Goal: Task Accomplishment & Management: Manage account settings

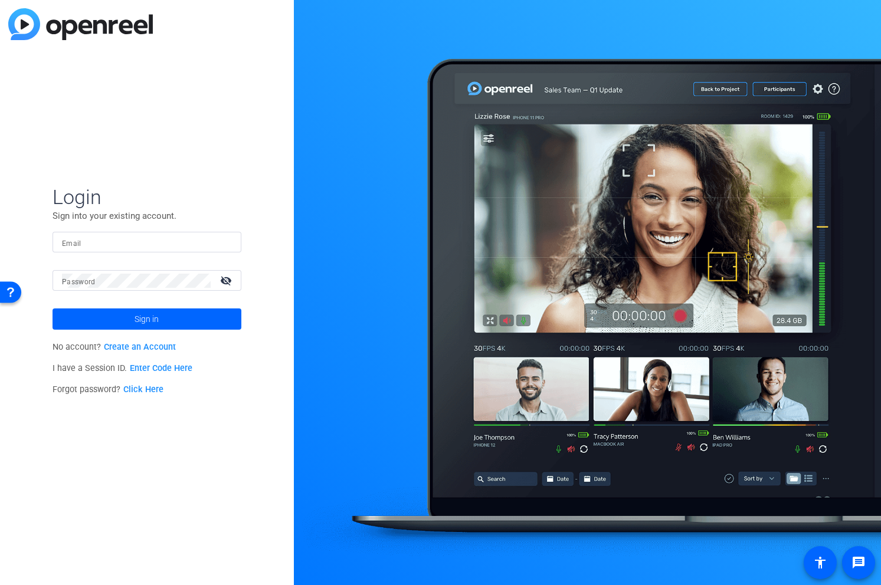
click at [136, 242] on input "Email" at bounding box center [147, 242] width 170 height 14
click at [212, 275] on div "visibility_off" at bounding box center [226, 280] width 31 height 17
click at [153, 234] on div at bounding box center [147, 242] width 170 height 21
click at [157, 288] on div at bounding box center [136, 280] width 149 height 21
click at [130, 238] on input "Email" at bounding box center [147, 242] width 170 height 14
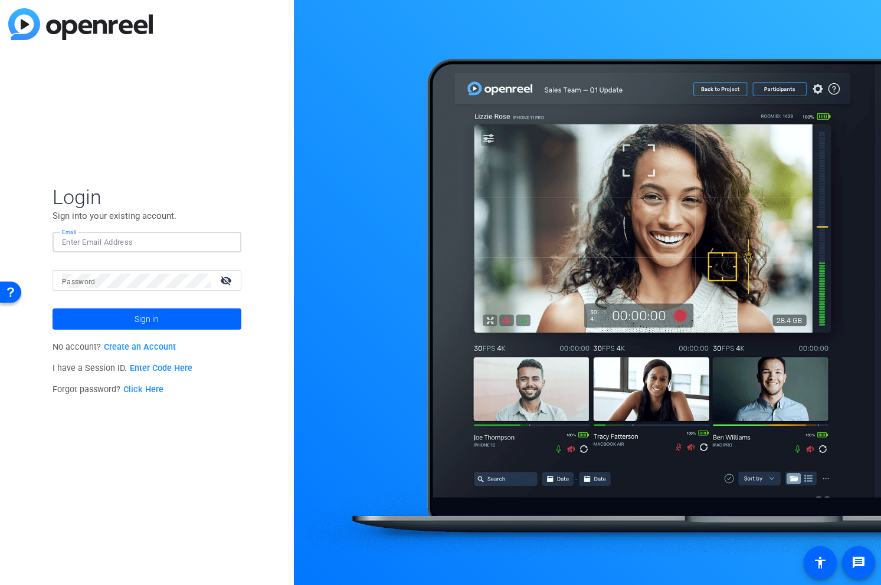
paste input "[EMAIL_ADDRESS][PERSON_NAME][DOMAIN_NAME]"
type input "[EMAIL_ADDRESS][PERSON_NAME][DOMAIN_NAME]"
click at [826, 111] on div at bounding box center [587, 292] width 587 height 585
click at [160, 290] on div at bounding box center [136, 280] width 149 height 21
click at [153, 318] on span "Sign in" at bounding box center [146, 318] width 24 height 29
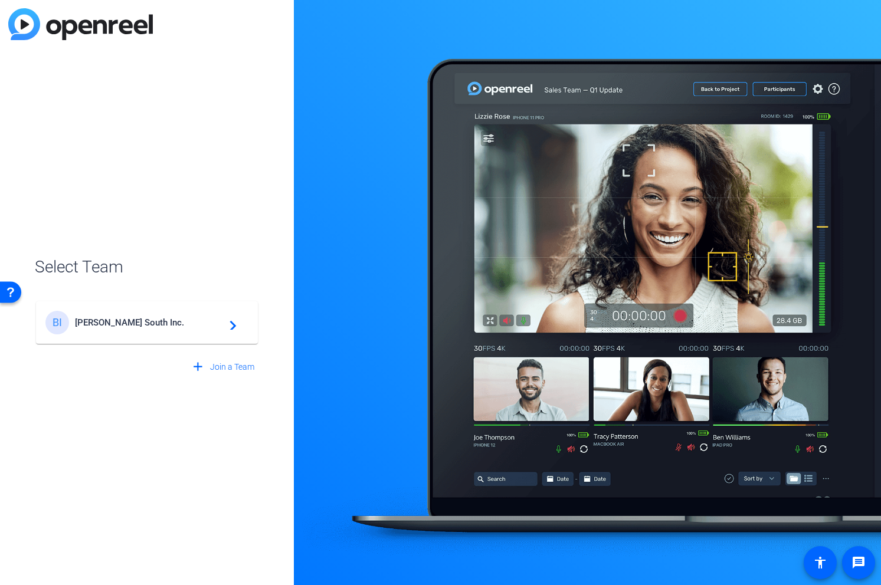
click at [204, 329] on div "BI [PERSON_NAME] South Inc. navigate_next" at bounding box center [146, 323] width 203 height 24
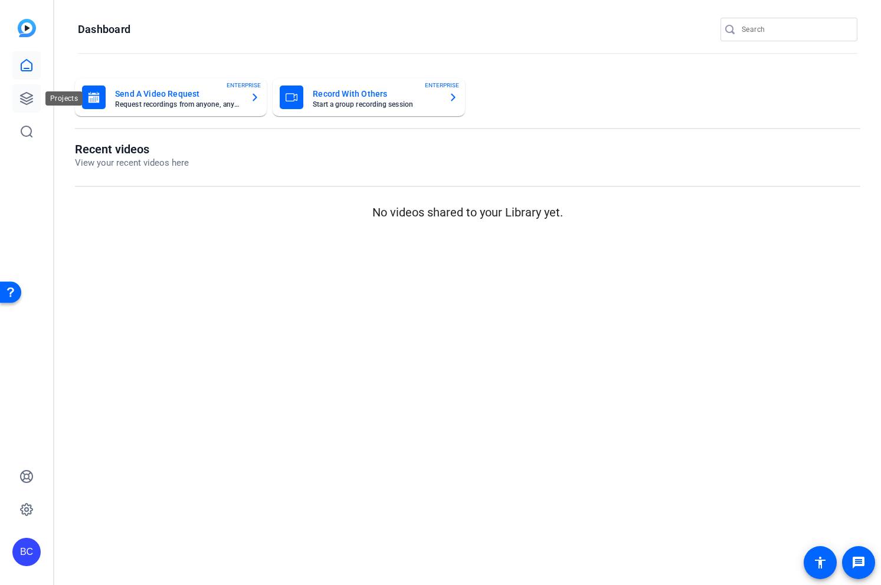
click at [28, 100] on icon at bounding box center [27, 99] width 12 height 12
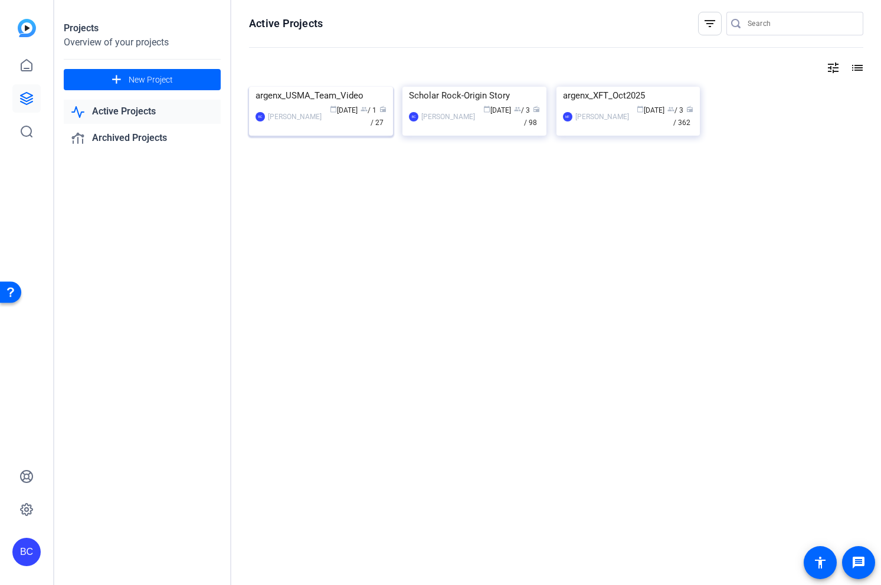
click at [313, 87] on img at bounding box center [321, 87] width 144 height 0
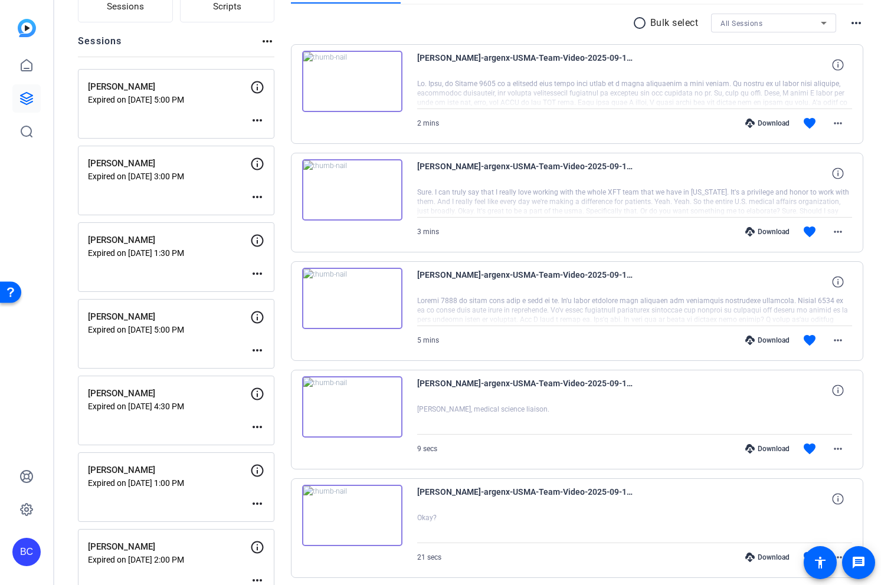
scroll to position [110, 0]
click at [254, 352] on mat-icon "more_horiz" at bounding box center [257, 351] width 14 height 14
click at [270, 366] on span "Edit Session" at bounding box center [287, 369] width 54 height 14
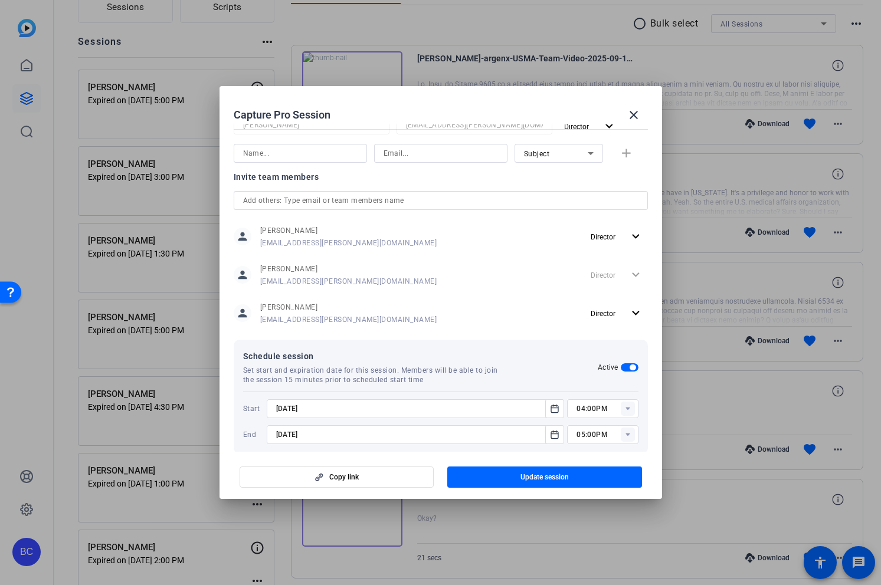
scroll to position [262, 0]
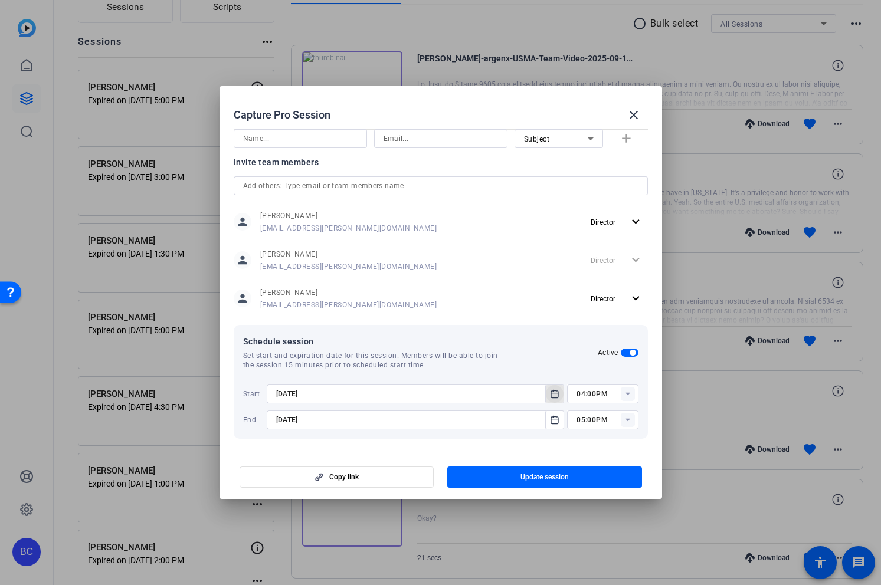
click at [555, 397] on icon "Open calendar" at bounding box center [554, 394] width 9 height 14
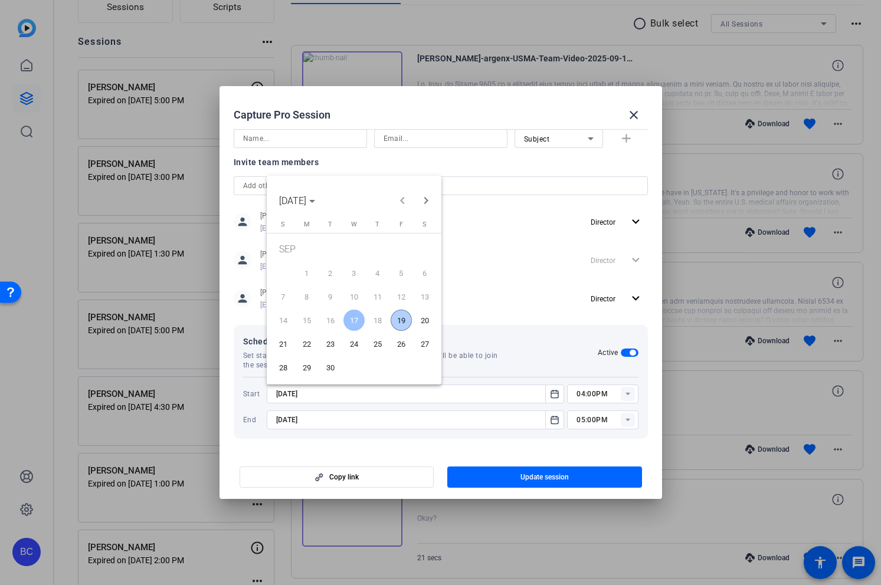
click at [400, 314] on span "19" at bounding box center [400, 320] width 21 height 21
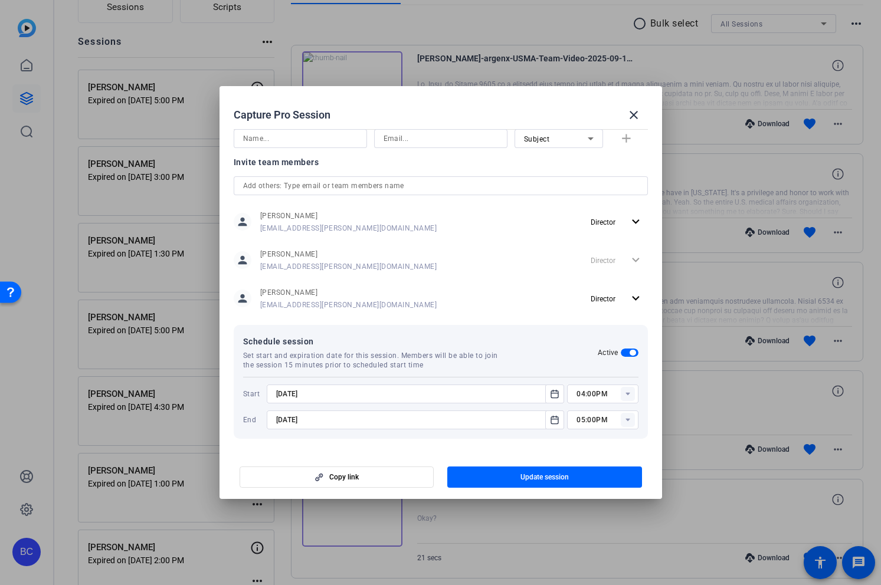
type input "[DATE]"
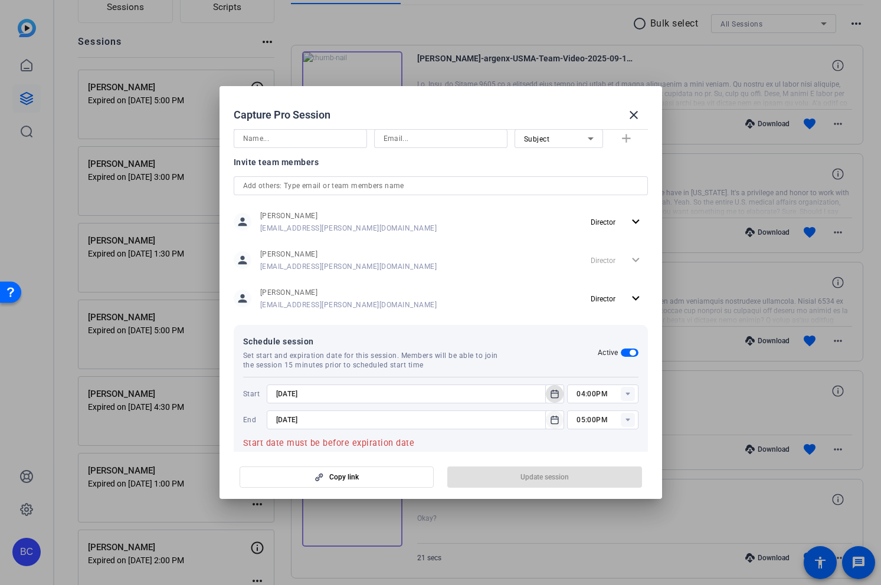
click at [554, 425] on icon "Open calendar" at bounding box center [554, 420] width 9 height 14
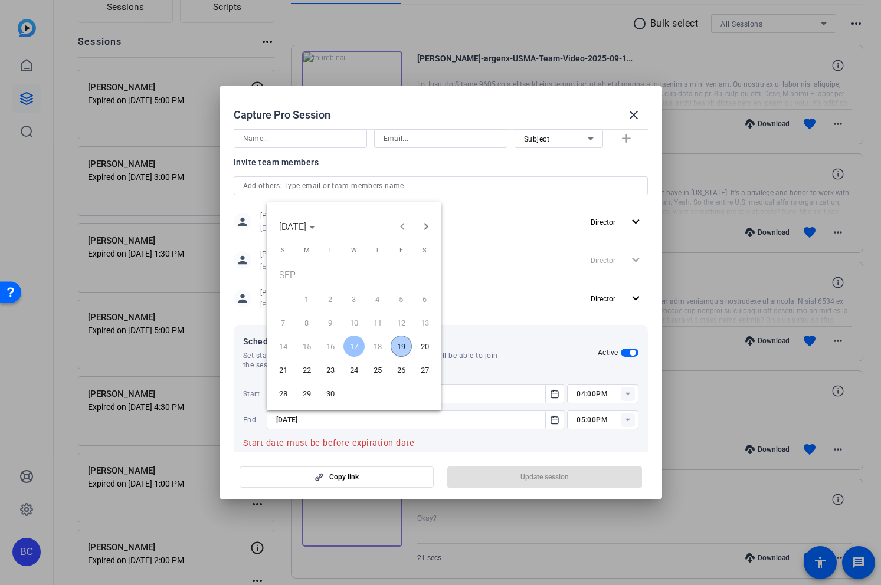
click at [401, 343] on span "19" at bounding box center [400, 346] width 21 height 21
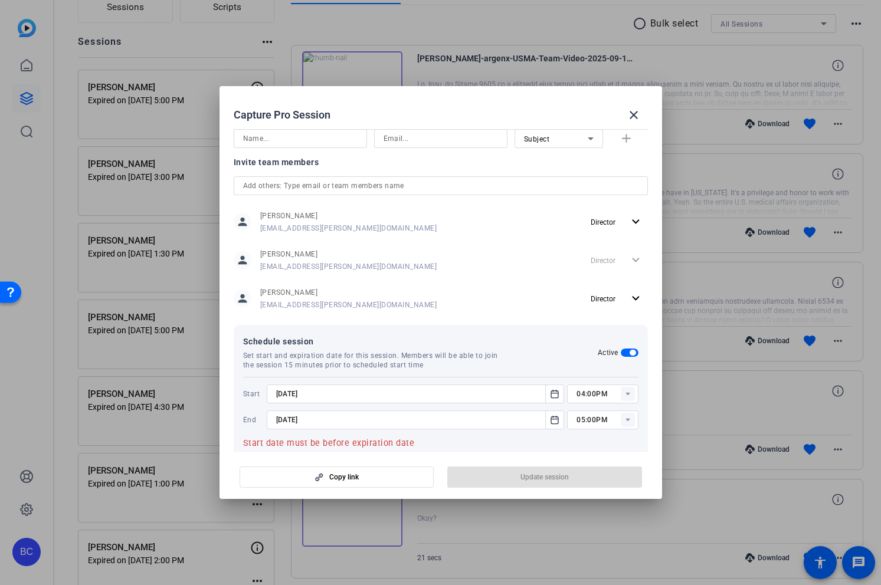
type input "[DATE]"
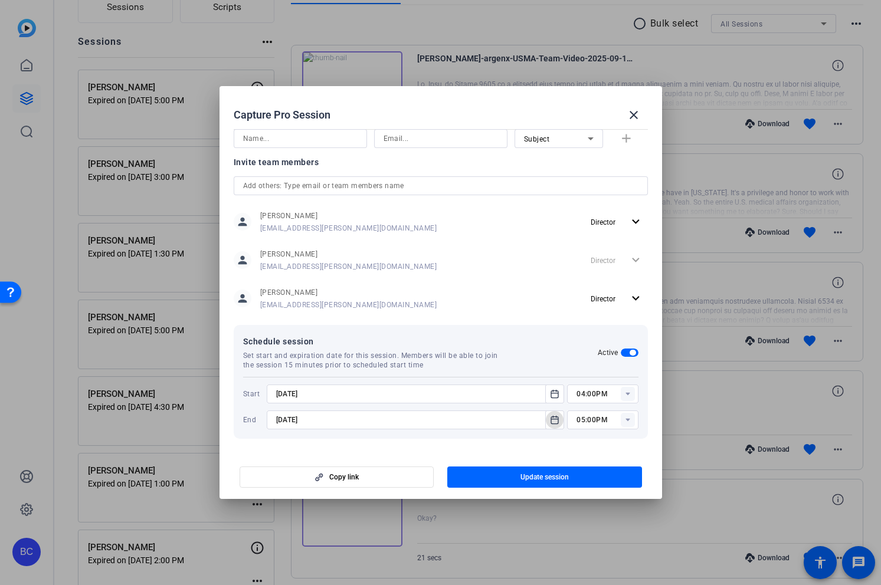
click at [630, 420] on rect at bounding box center [627, 420] width 14 height 14
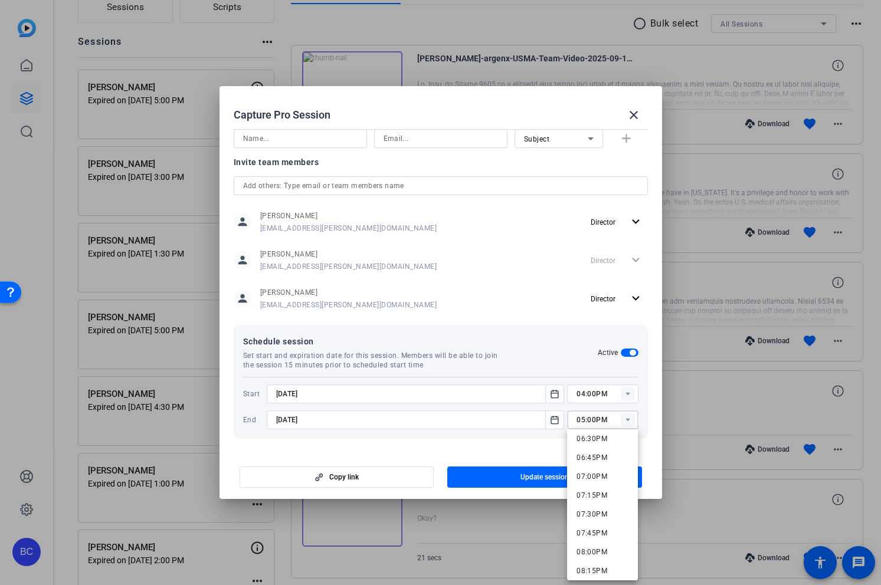
scroll to position [1408, 0]
click at [595, 469] on span "07:00PM" at bounding box center [591, 470] width 31 height 8
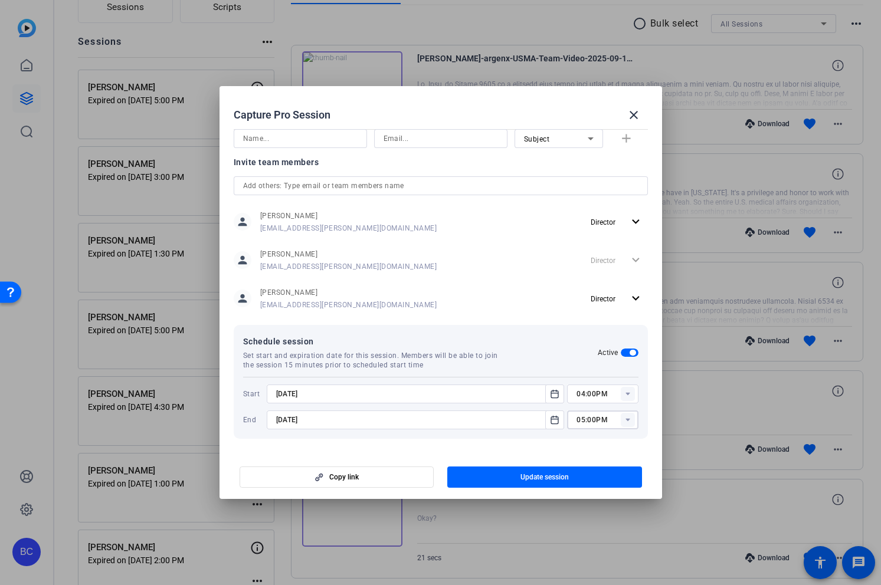
type input "07:00PM"
click at [583, 473] on span "button" at bounding box center [544, 477] width 195 height 28
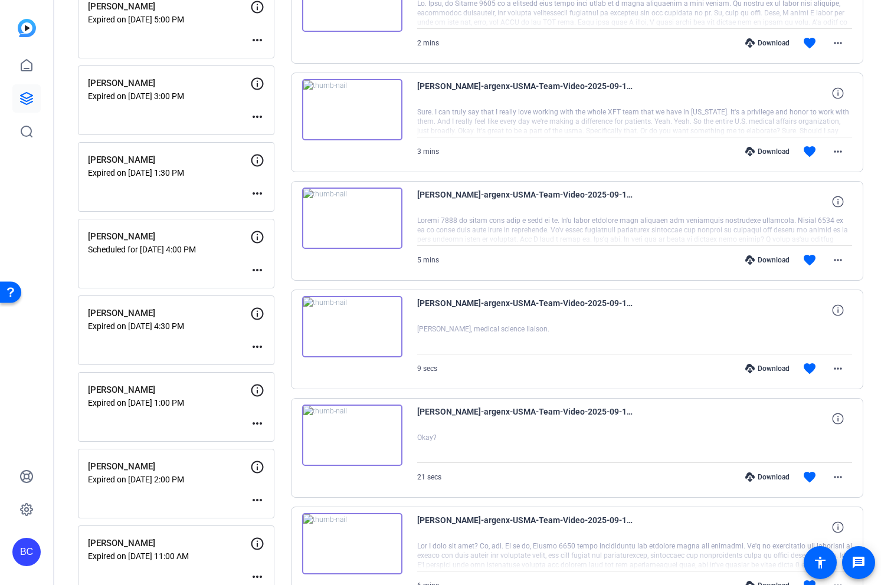
scroll to position [173, 0]
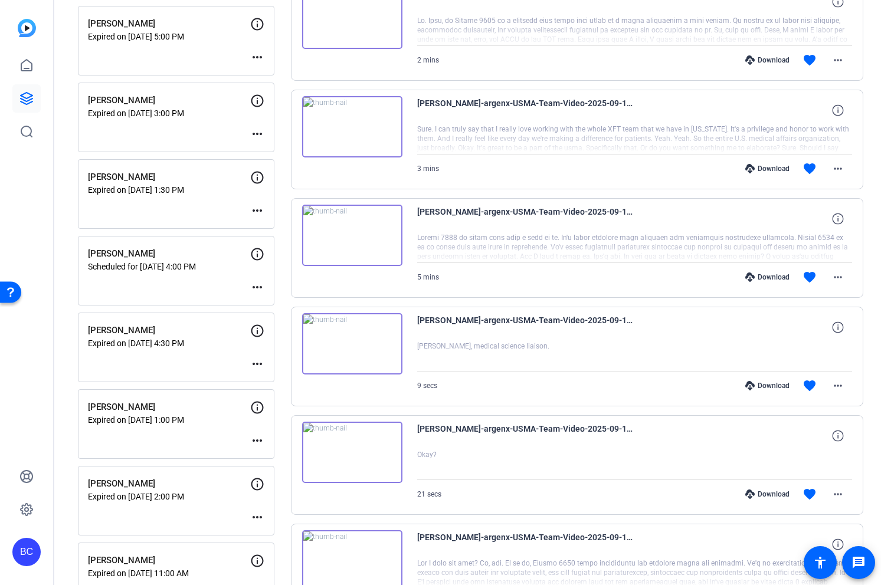
click at [255, 285] on mat-icon "more_horiz" at bounding box center [257, 287] width 14 height 14
click at [285, 300] on span "Edit Session" at bounding box center [287, 305] width 54 height 14
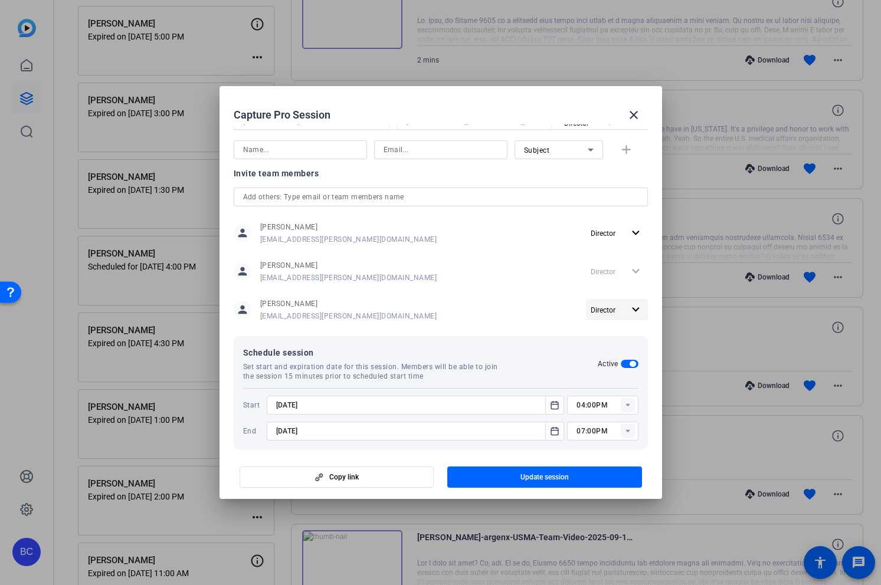
scroll to position [262, 0]
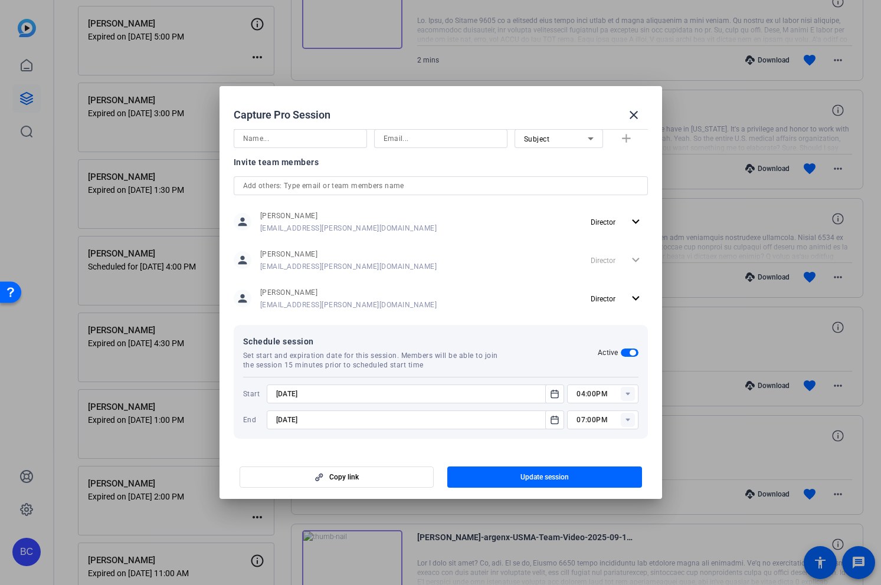
click at [633, 393] on rect at bounding box center [627, 394] width 14 height 14
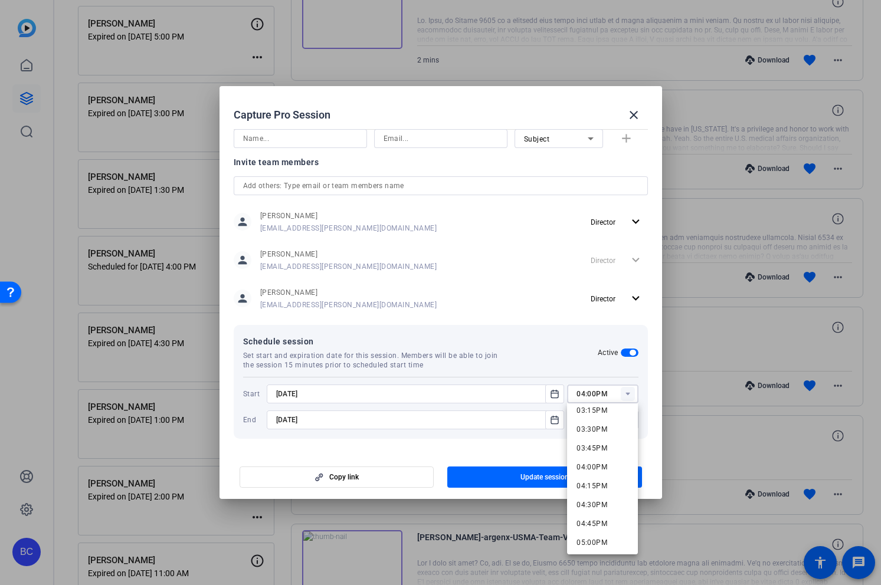
scroll to position [1131, 0]
click at [609, 416] on mat-option "03:00PM" at bounding box center [602, 419] width 71 height 19
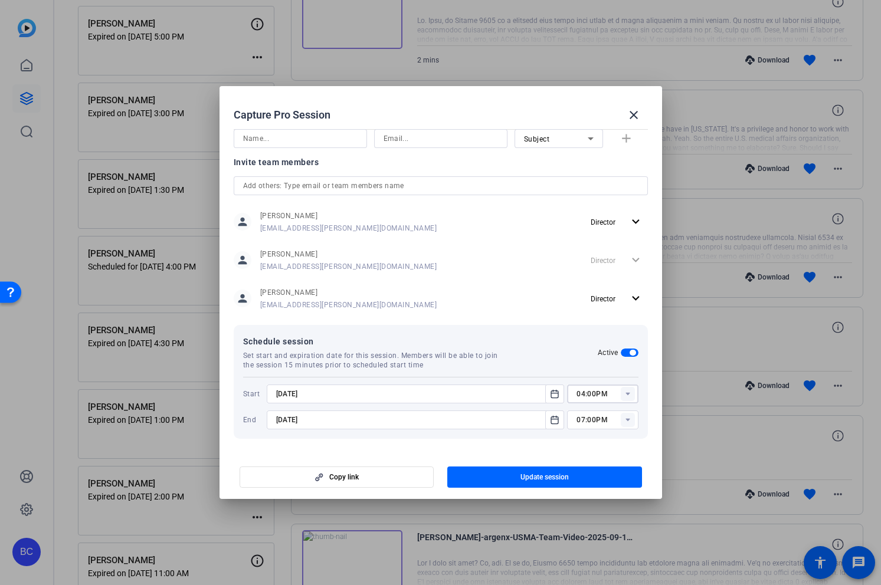
type input "03:00PM"
click at [573, 479] on span "button" at bounding box center [544, 477] width 195 height 28
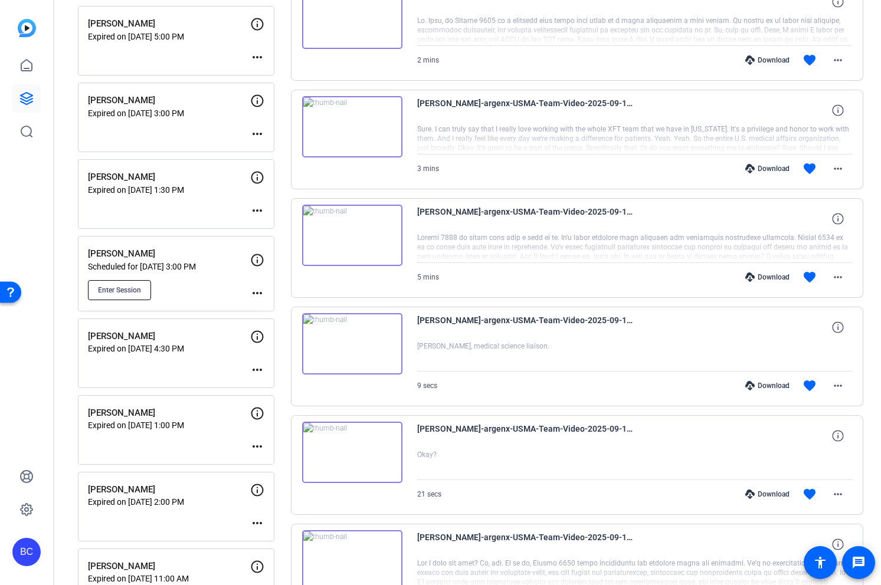
click at [118, 284] on button "Enter Session" at bounding box center [119, 290] width 63 height 20
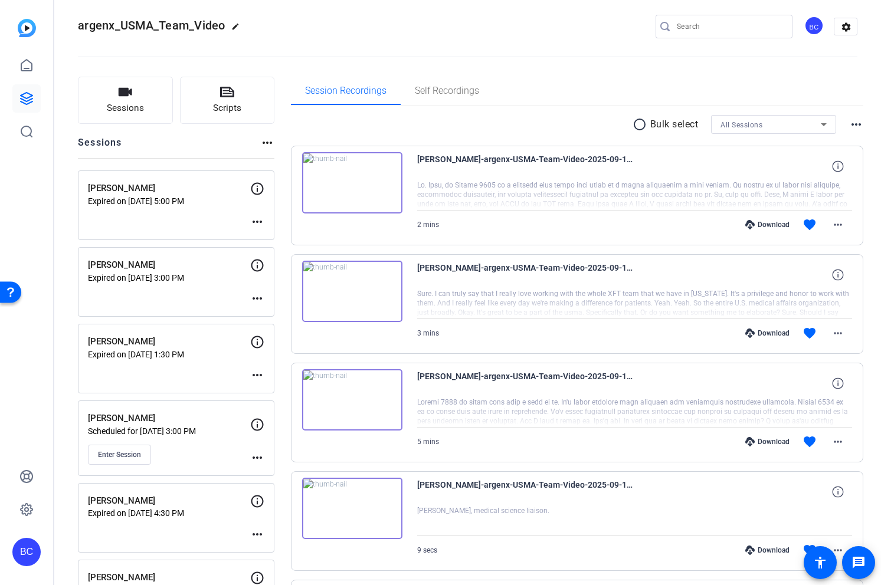
scroll to position [0, 0]
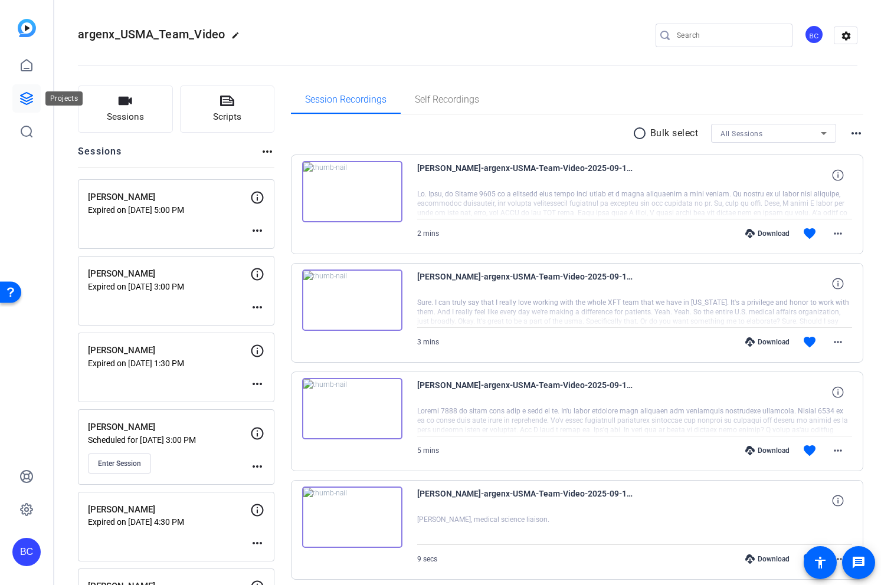
click at [32, 100] on icon at bounding box center [26, 98] width 14 height 14
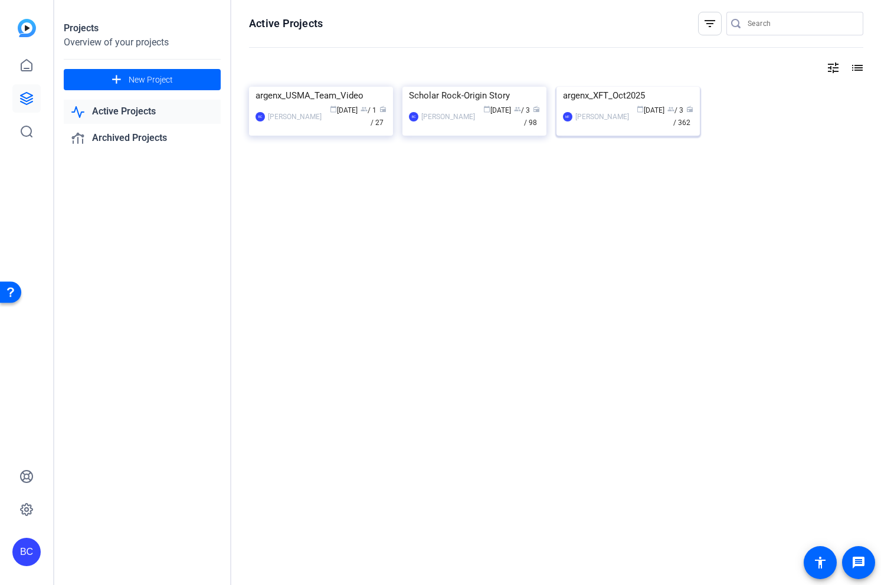
click at [655, 87] on img at bounding box center [628, 87] width 144 height 0
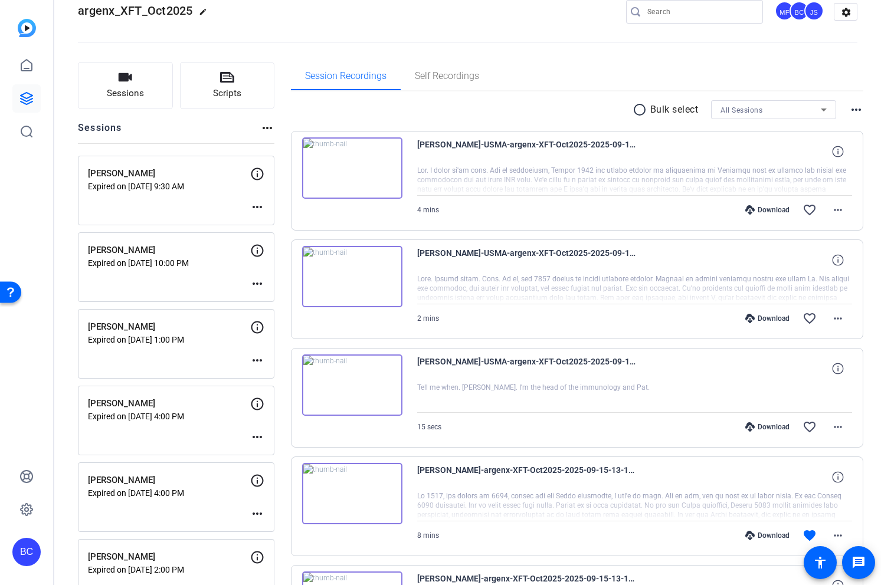
scroll to position [36, 0]
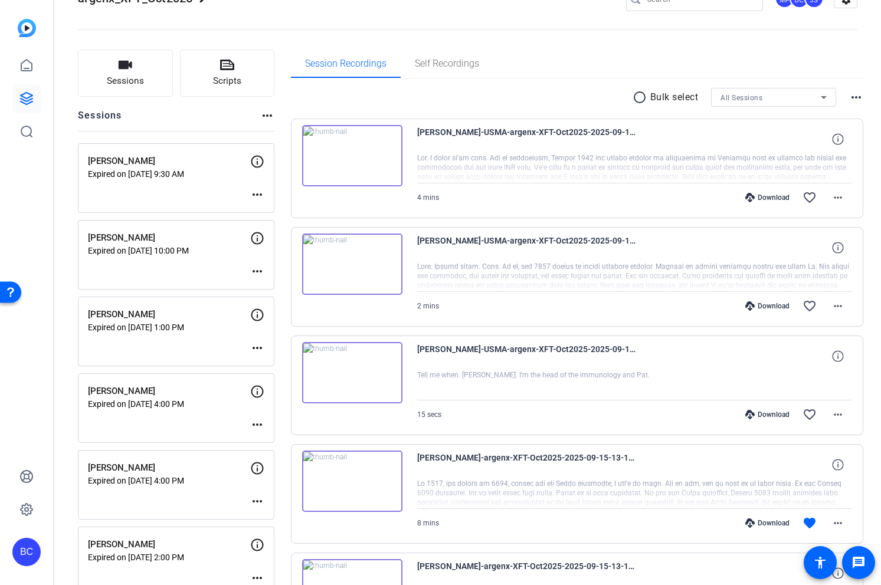
click at [257, 341] on mat-icon "more_horiz" at bounding box center [257, 348] width 14 height 14
click at [286, 362] on span "Edit Session" at bounding box center [287, 366] width 54 height 14
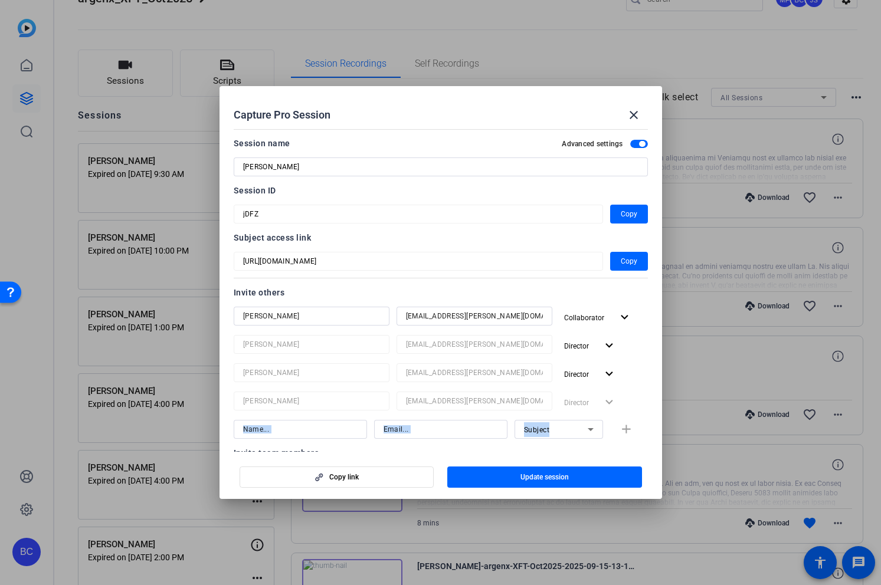
drag, startPoint x: 561, startPoint y: 392, endPoint x: 561, endPoint y: 439, distance: 47.8
click at [561, 432] on div "[PERSON_NAME] [PERSON_NAME][EMAIL_ADDRESS][PERSON_NAME][DOMAIN_NAME] Collaborat…" at bounding box center [441, 373] width 414 height 132
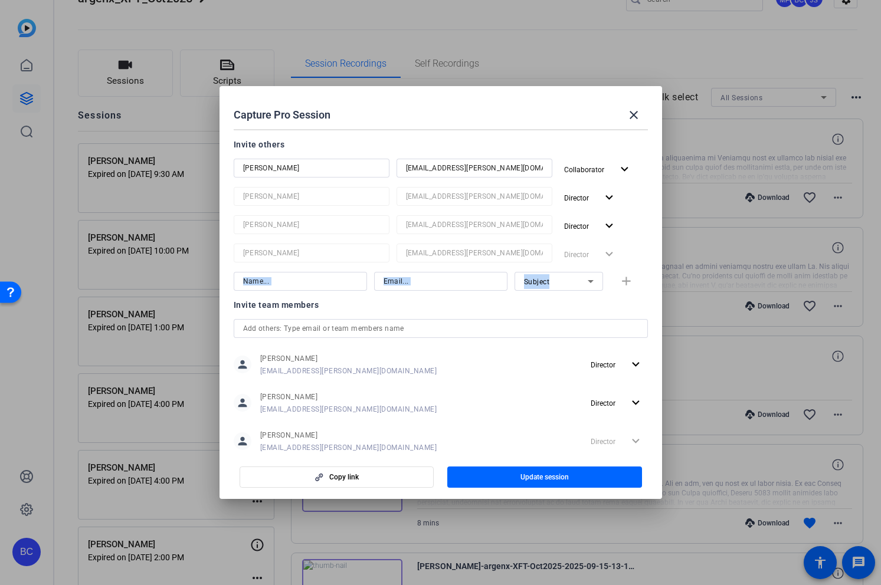
scroll to position [291, 0]
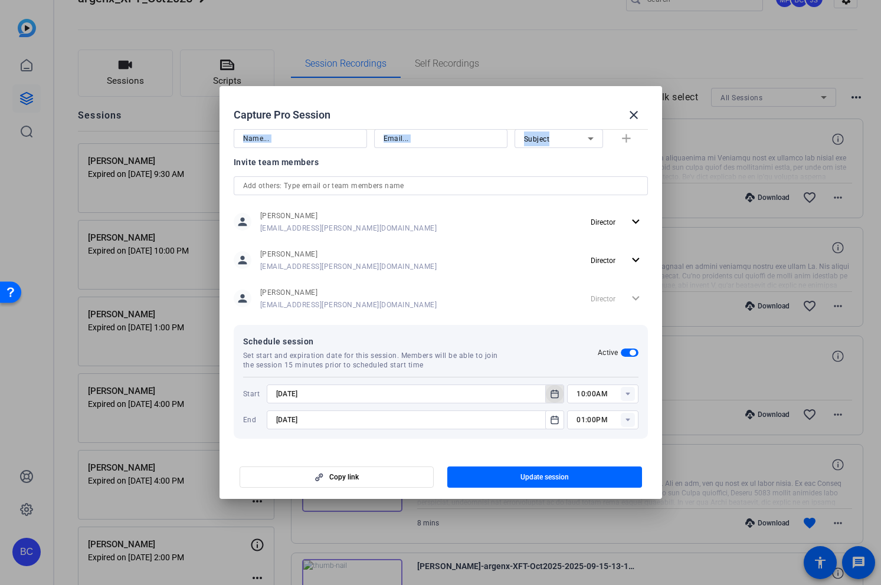
click at [550, 392] on icon "Open calendar" at bounding box center [554, 394] width 9 height 14
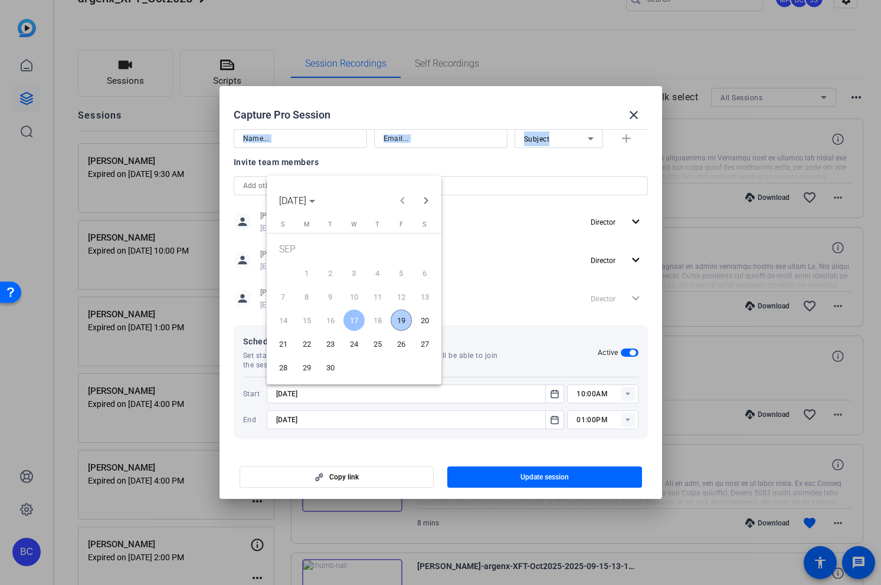
click at [398, 317] on span "19" at bounding box center [400, 320] width 21 height 21
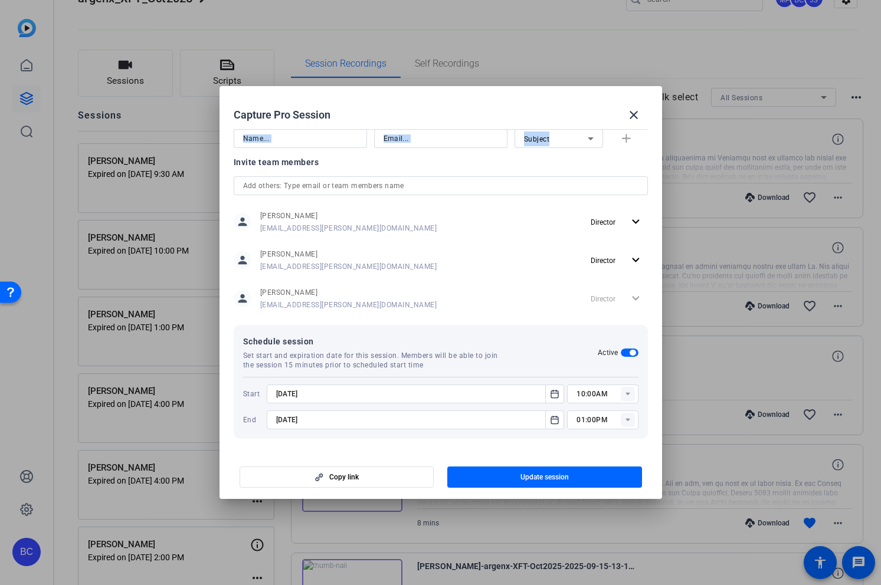
type input "[DATE]"
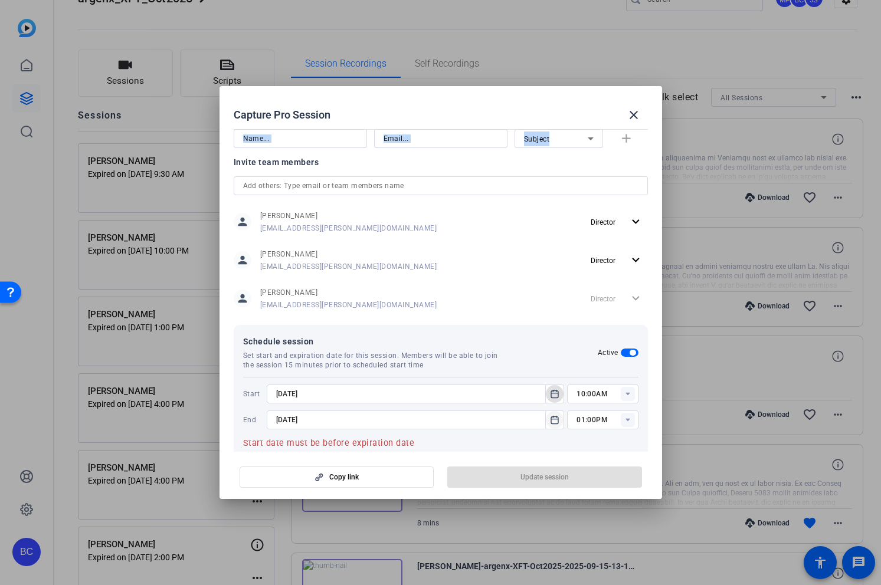
click at [552, 422] on icon "Open calendar" at bounding box center [554, 420] width 9 height 14
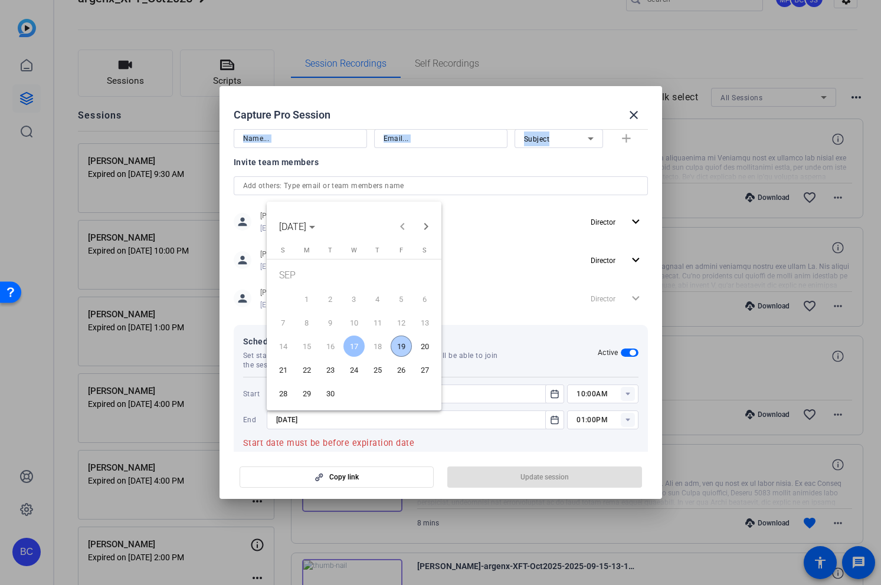
click at [400, 340] on span "19" at bounding box center [400, 346] width 21 height 21
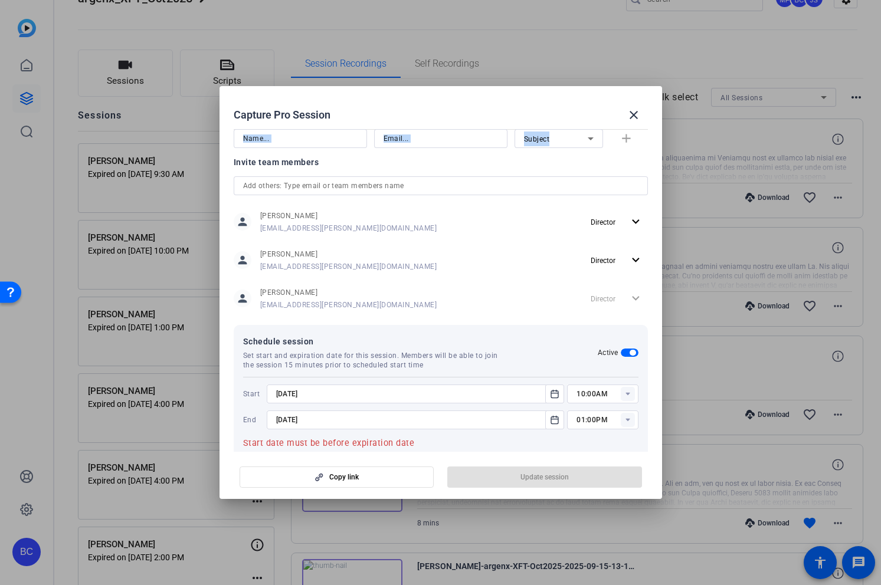
type input "[DATE]"
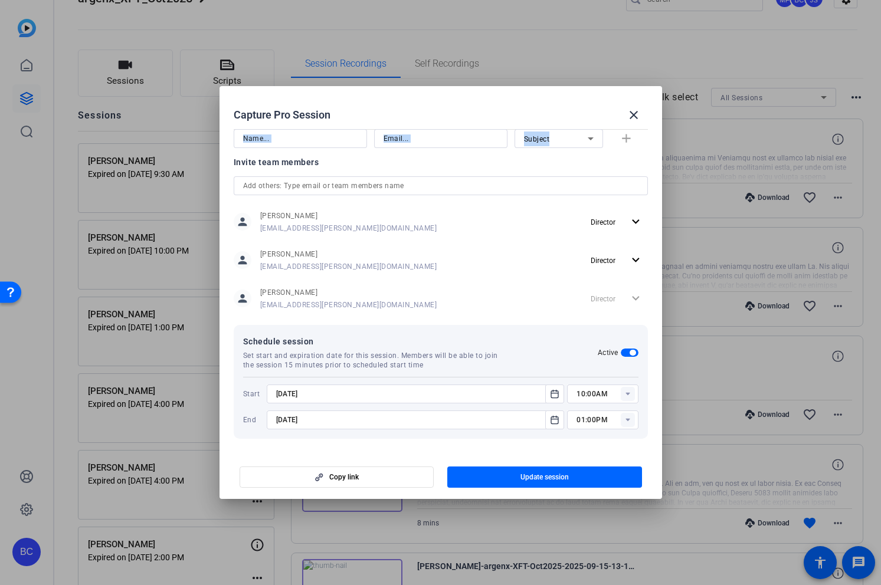
click at [633, 392] on rect at bounding box center [627, 394] width 14 height 14
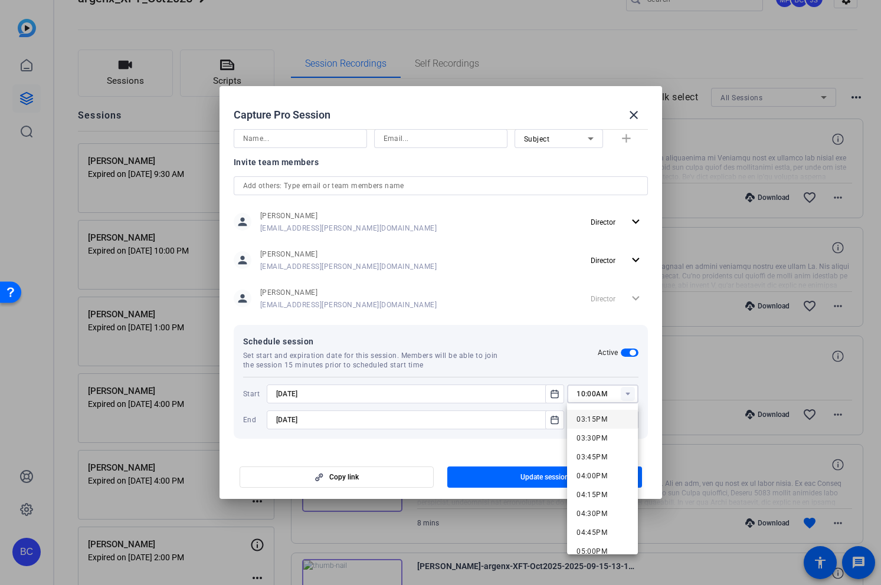
scroll to position [1128, 0]
click at [589, 419] on span "03:00PM" at bounding box center [591, 422] width 31 height 8
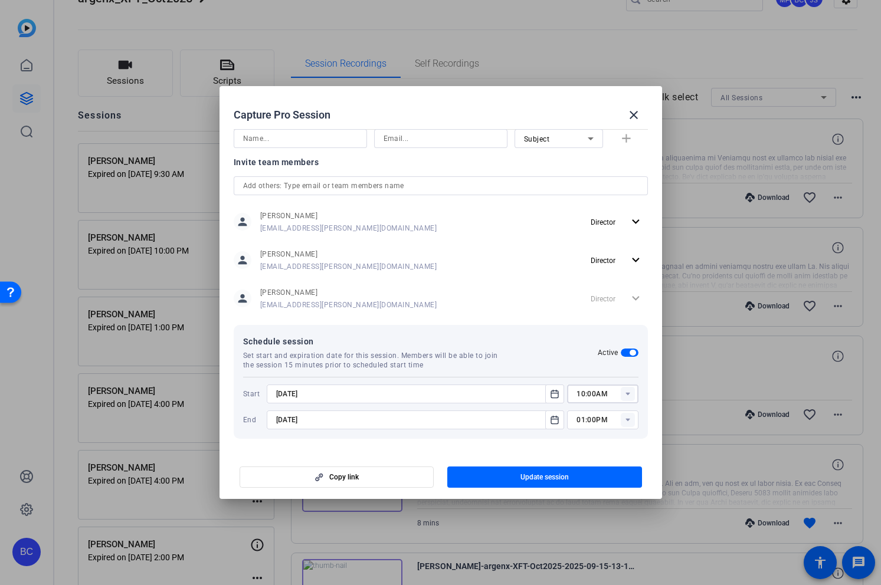
type input "03:00PM"
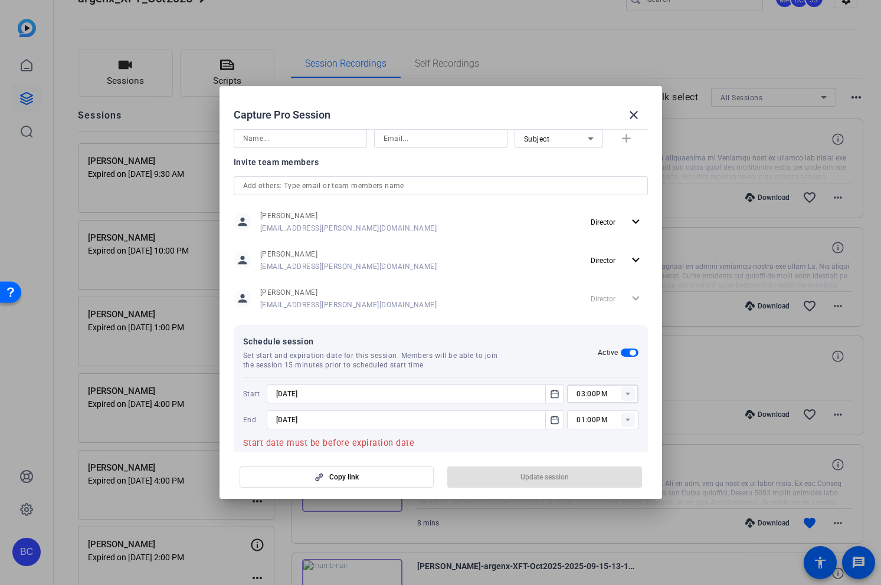
click at [625, 421] on rect at bounding box center [627, 420] width 14 height 14
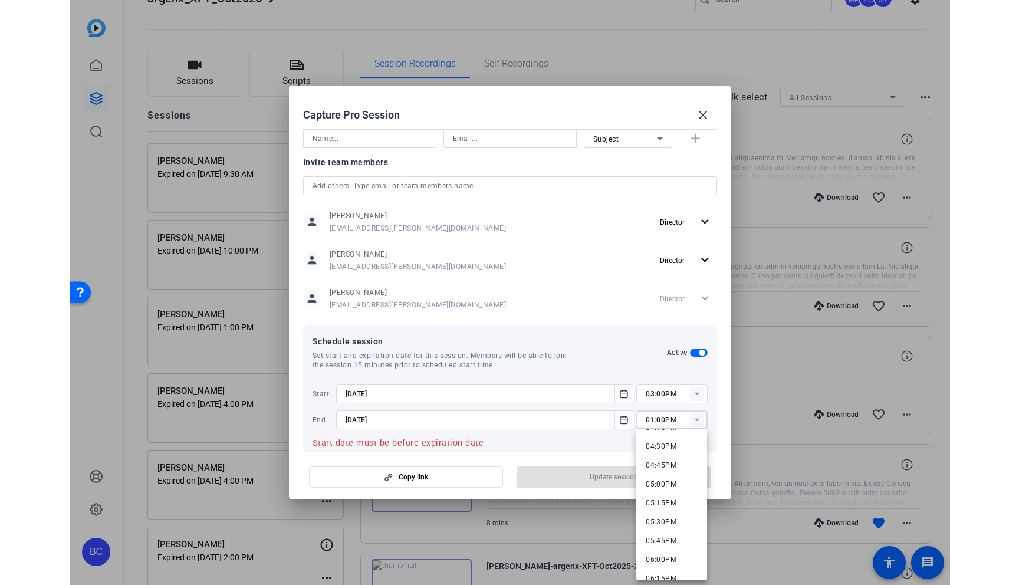
scroll to position [1246, 0]
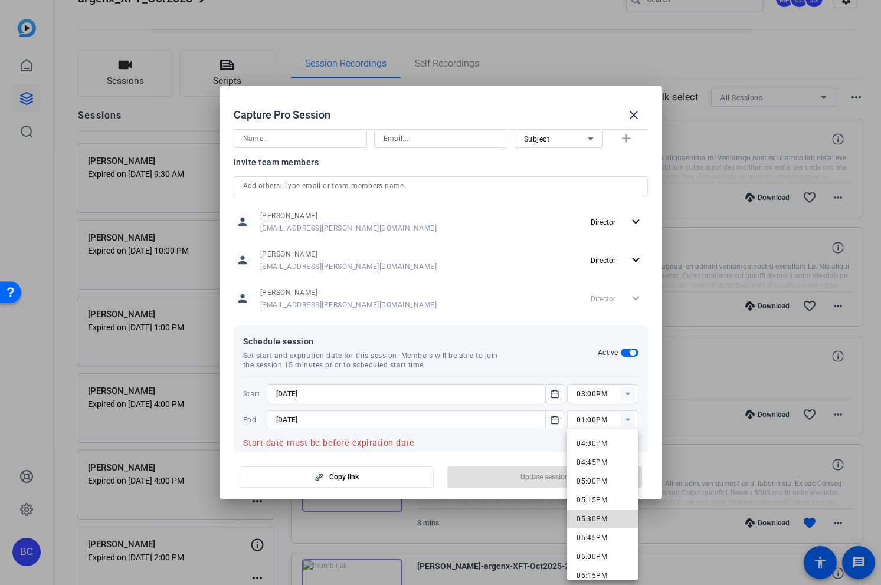
click at [596, 523] on span "05:30PM" at bounding box center [591, 519] width 31 height 8
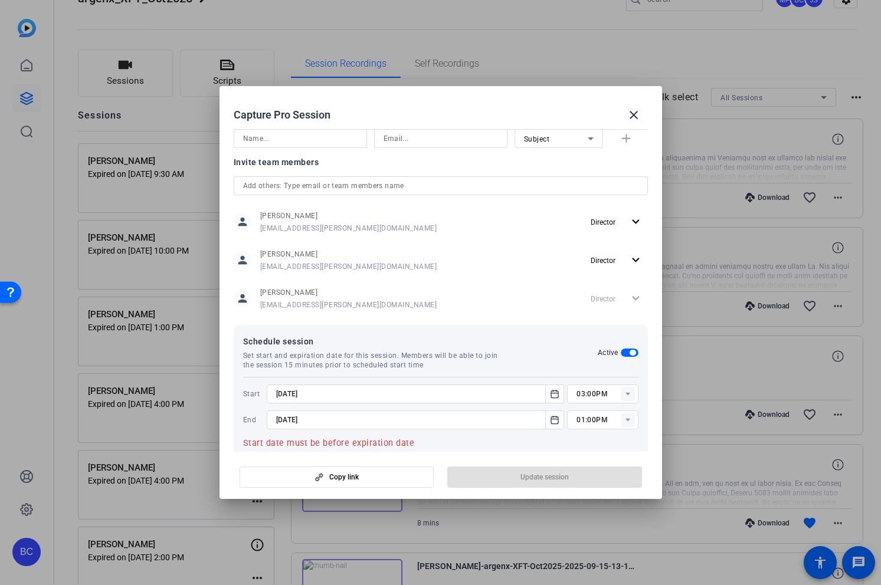
type input "05:30PM"
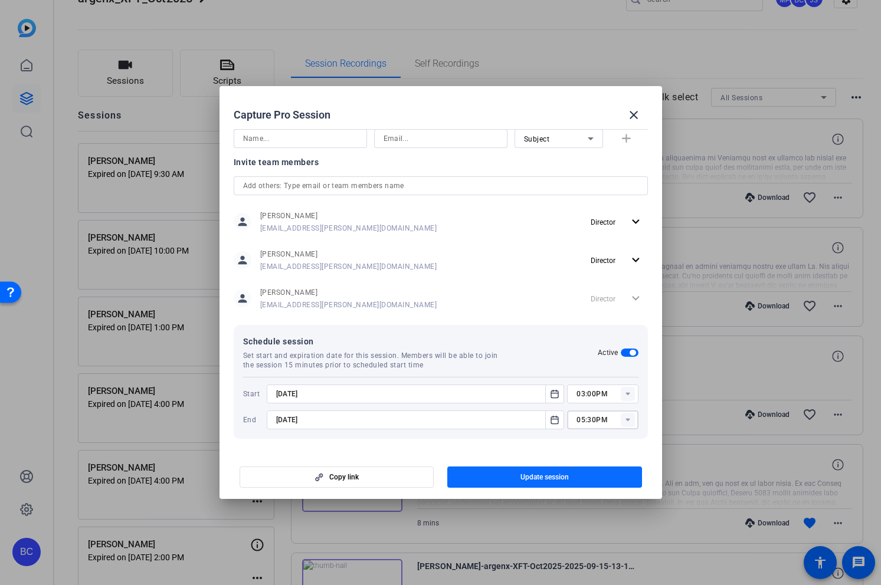
click at [554, 476] on span "Update session" at bounding box center [544, 476] width 48 height 9
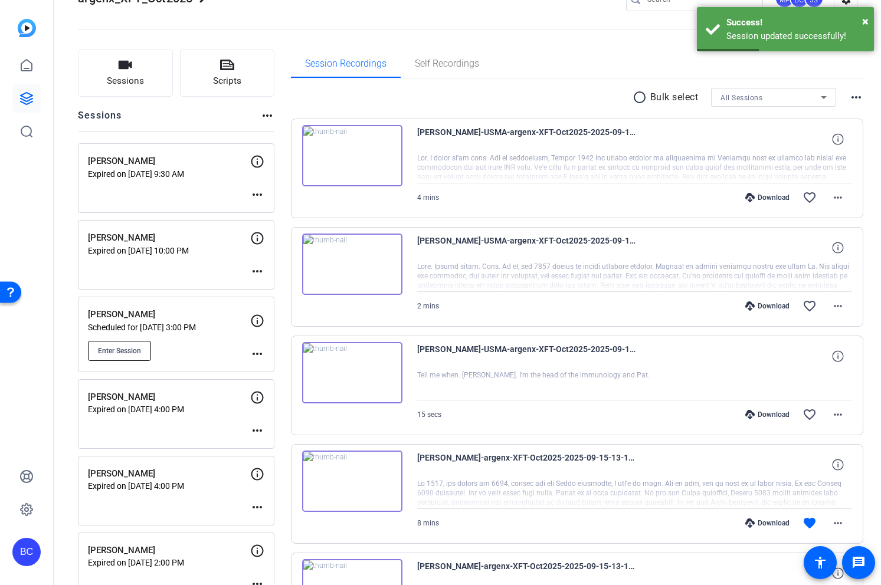
click at [127, 349] on span "Enter Session" at bounding box center [119, 350] width 43 height 9
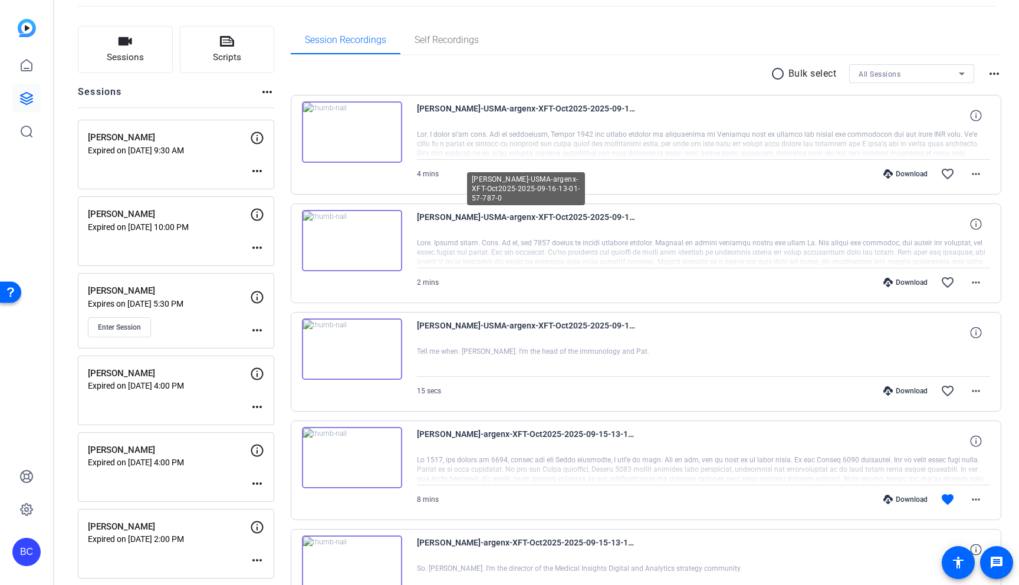
scroll to position [0, 0]
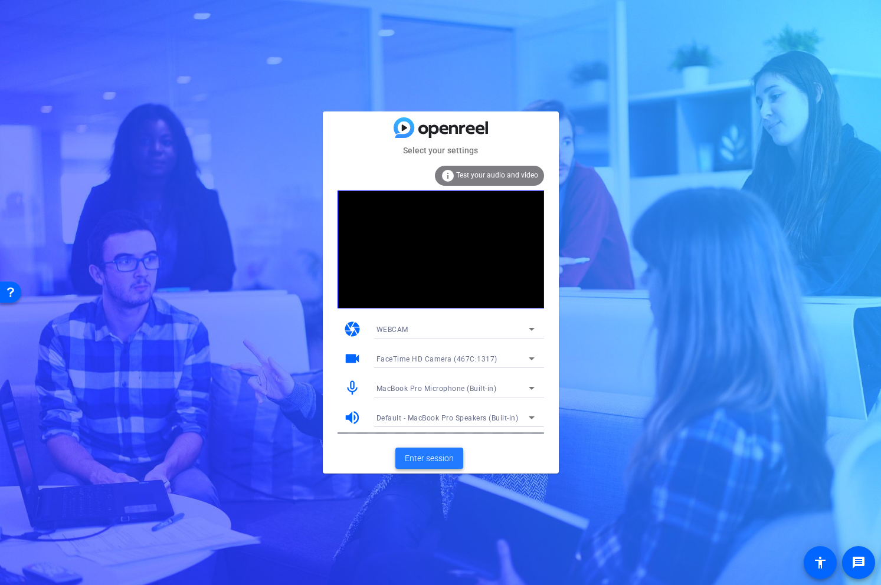
click at [434, 456] on span "Enter session" at bounding box center [429, 458] width 49 height 12
click at [442, 458] on span "Enter session" at bounding box center [429, 458] width 49 height 12
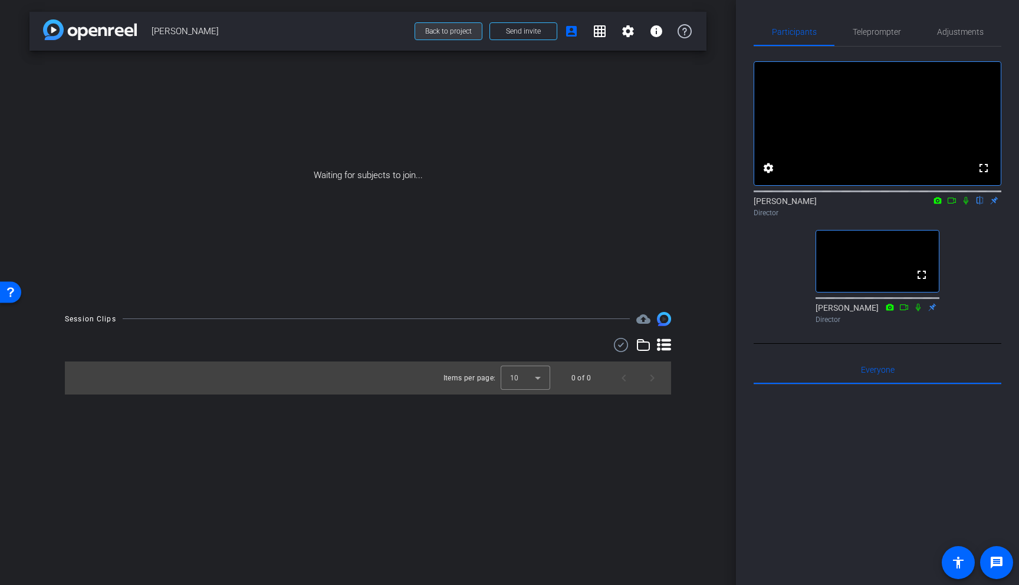
click at [468, 31] on span "Back to project" at bounding box center [448, 31] width 47 height 8
